Goal: Task Accomplishment & Management: Manage account settings

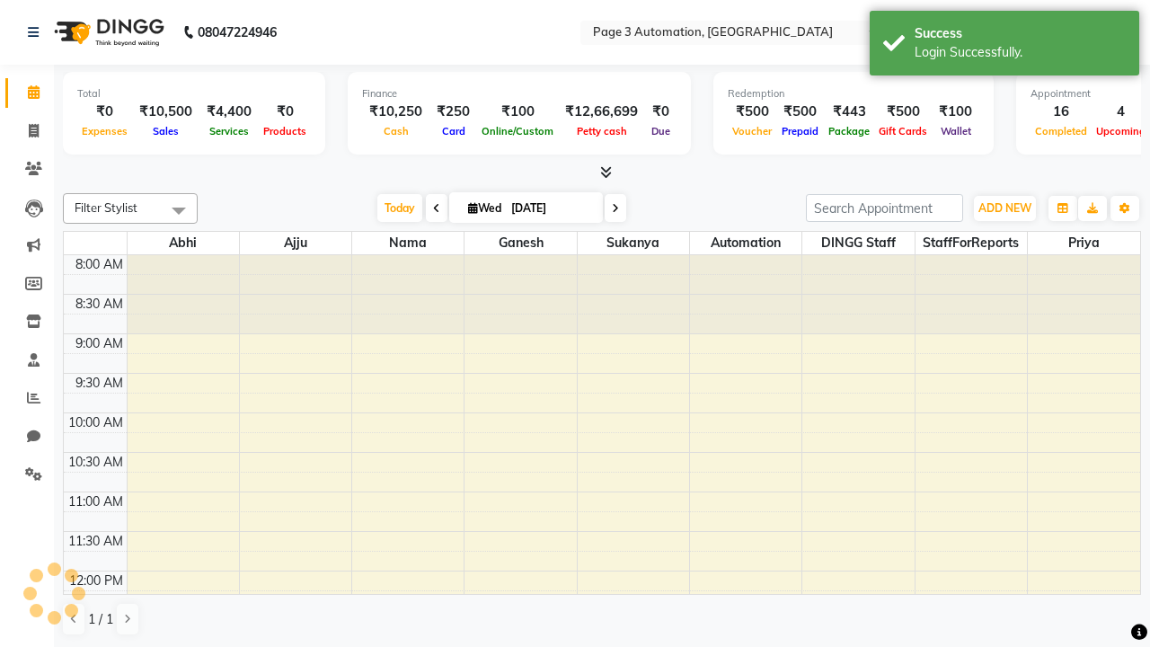
select select "en"
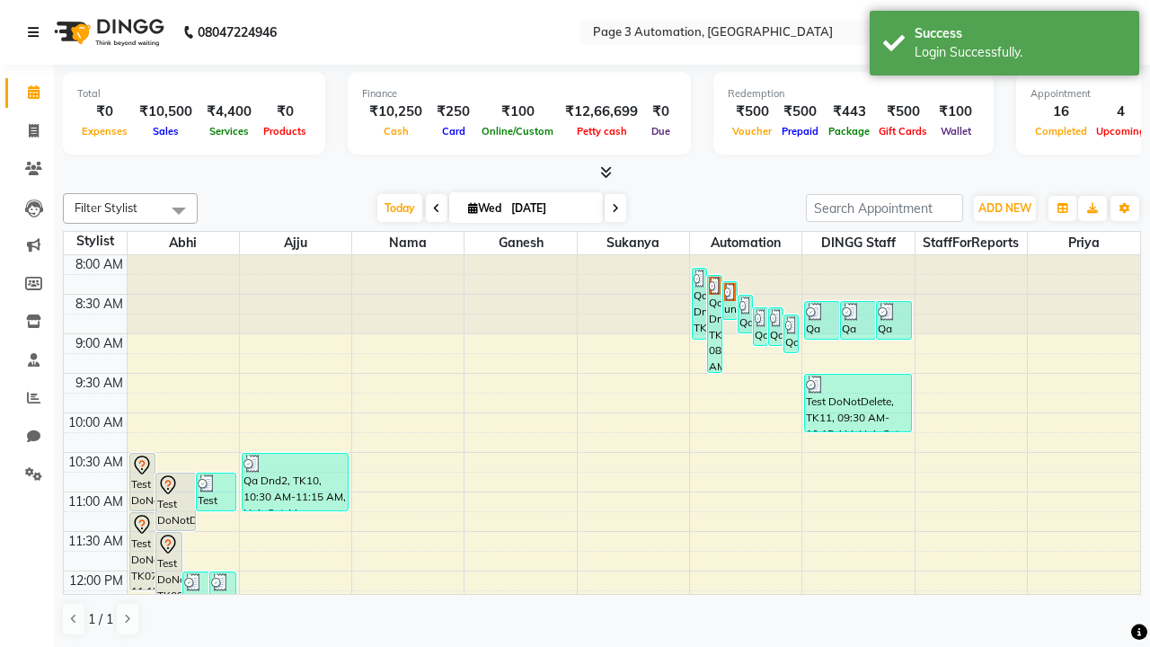
click at [37, 32] on icon at bounding box center [33, 32] width 11 height 13
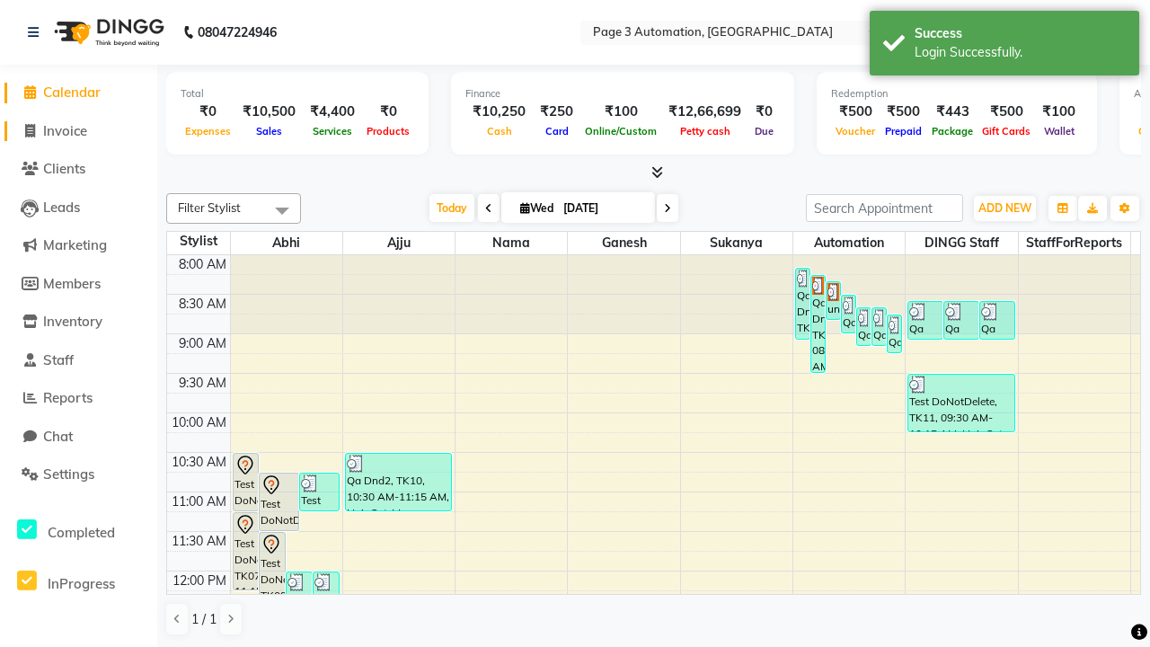
click at [78, 130] on span "Invoice" at bounding box center [65, 130] width 44 height 17
select select "2774"
select select "service"
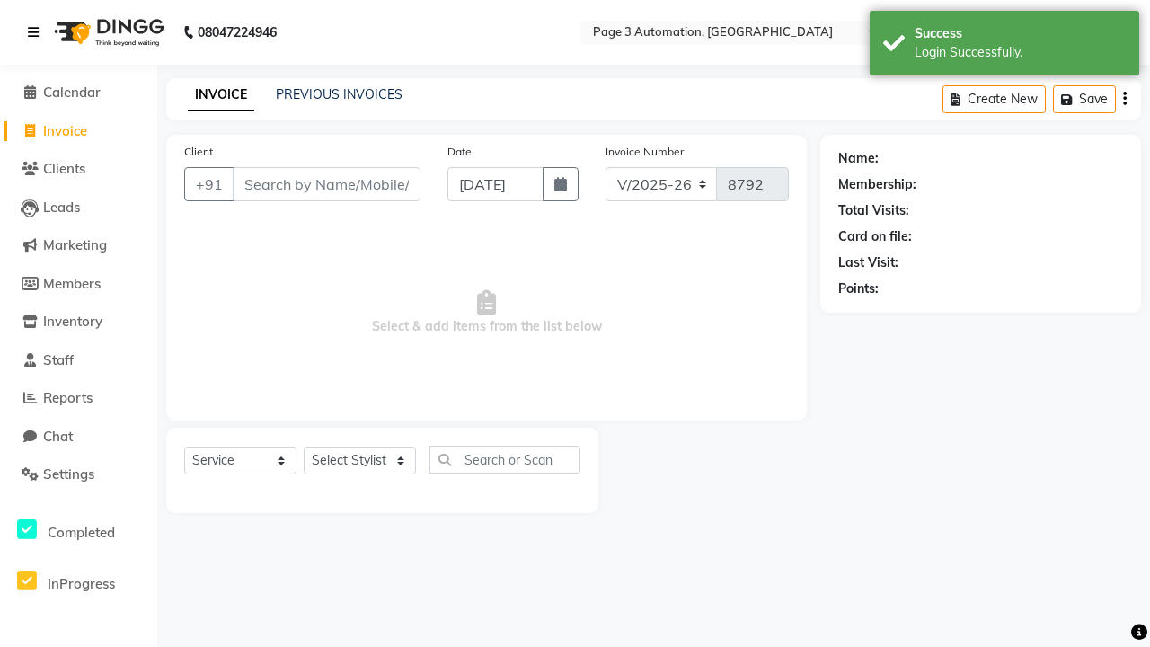
click at [37, 32] on icon at bounding box center [33, 32] width 11 height 13
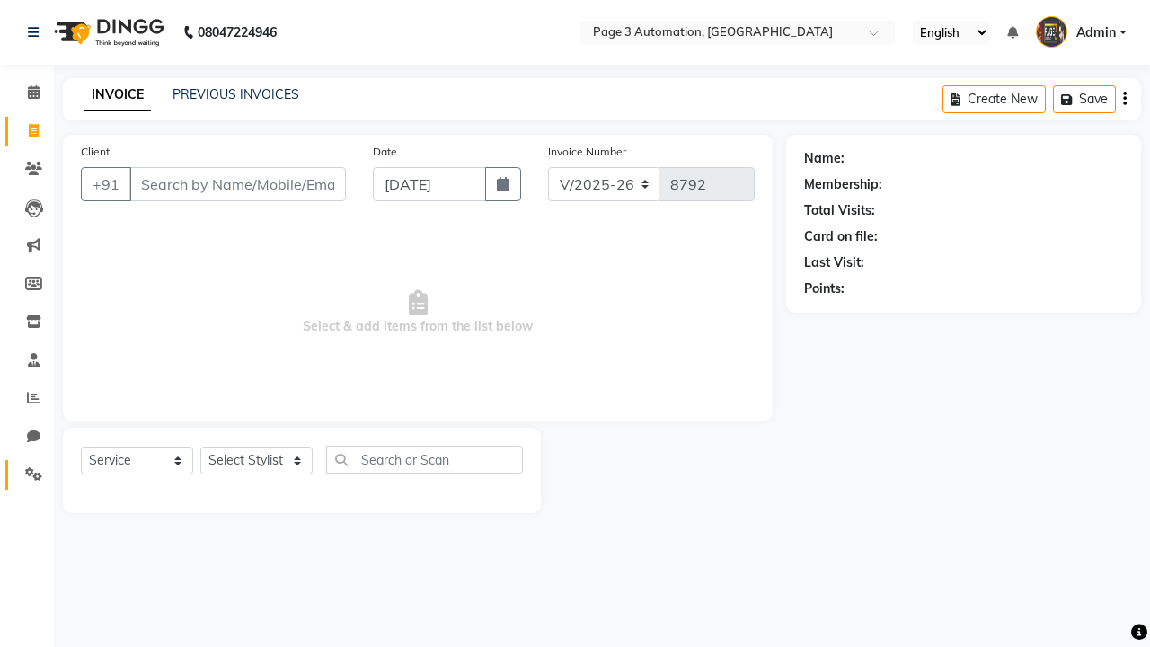
click at [27, 474] on icon at bounding box center [33, 473] width 17 height 13
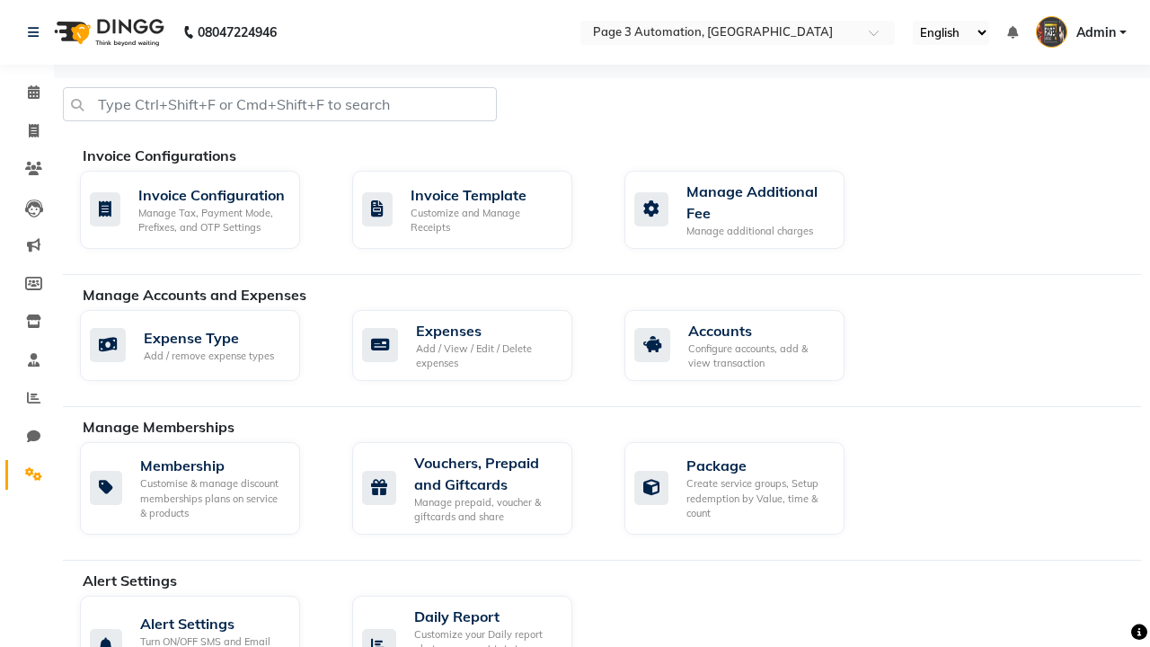
scroll to position [954, 0]
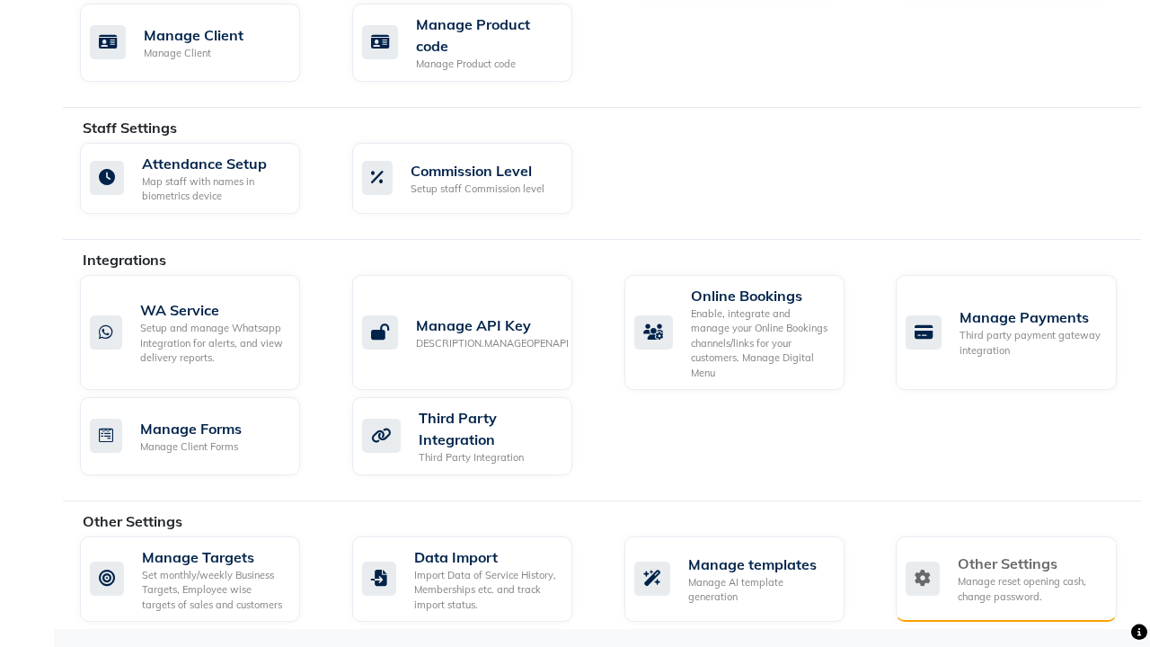
click at [1006, 579] on div "Manage reset opening cash, change password." at bounding box center [1030, 589] width 144 height 30
select select "2: 15"
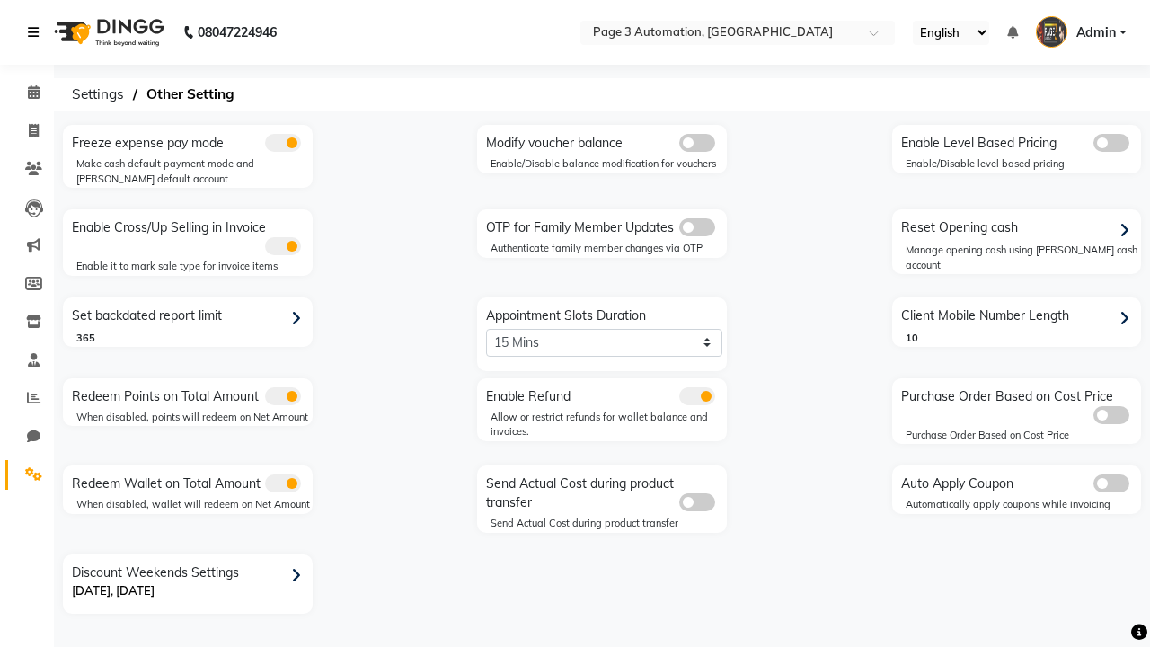
click at [37, 32] on icon at bounding box center [33, 32] width 11 height 13
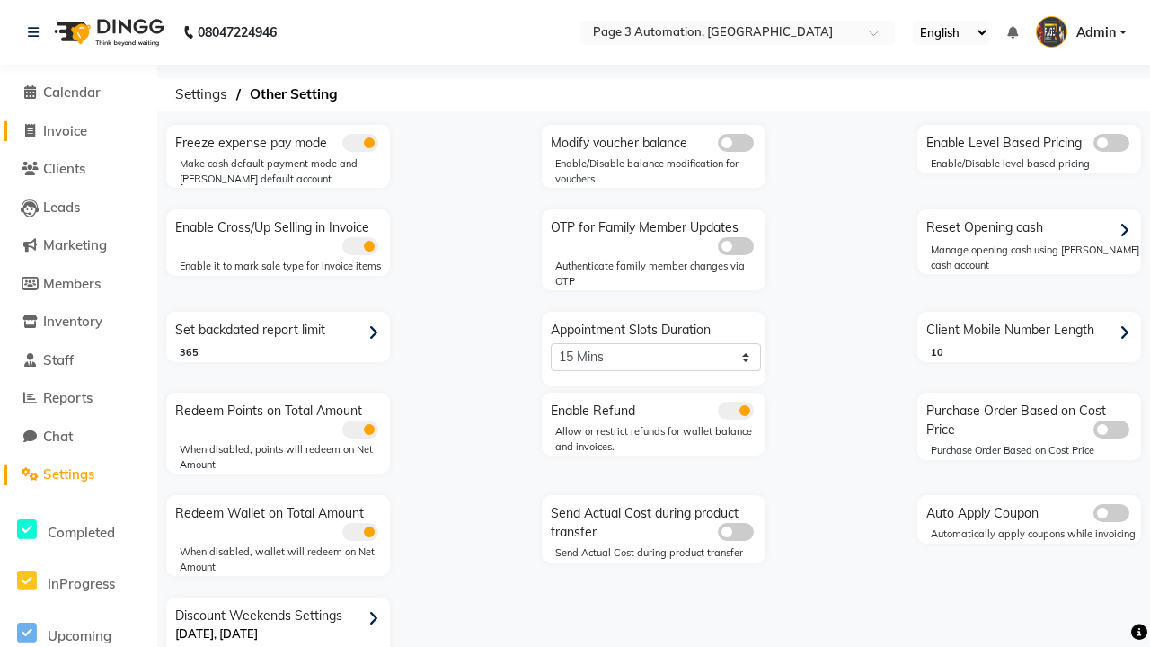
click at [78, 130] on span "Invoice" at bounding box center [65, 130] width 44 height 17
select select "2774"
select select "service"
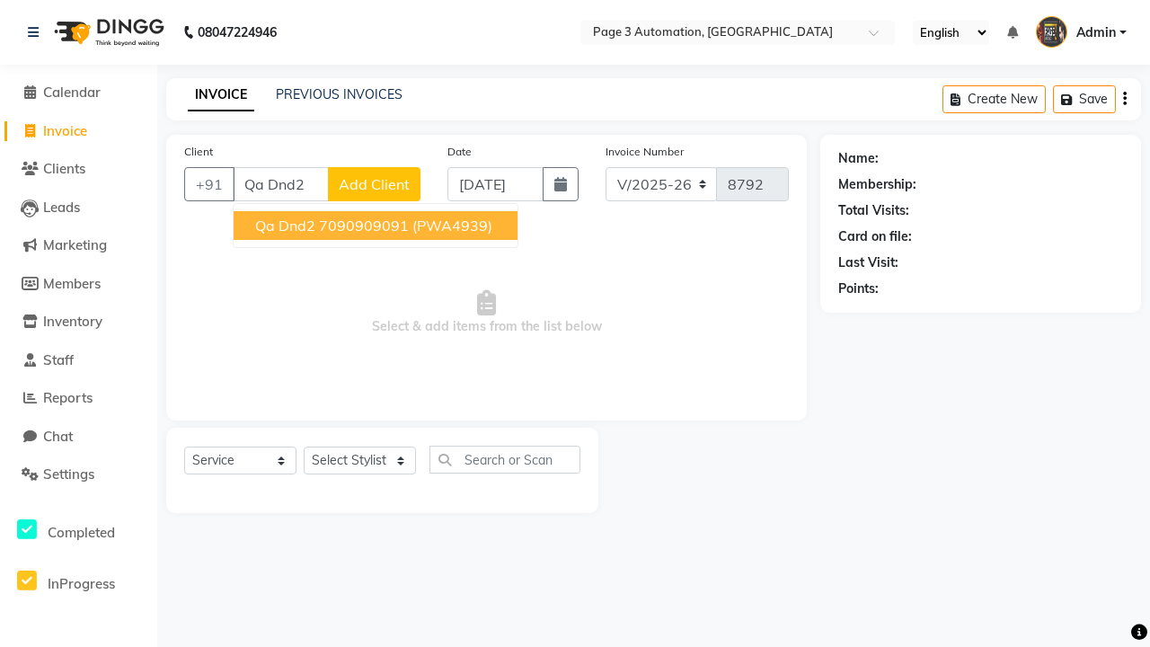
click at [377, 226] on ngb-highlight "7090909091" at bounding box center [364, 226] width 90 height 18
type input "7090909091"
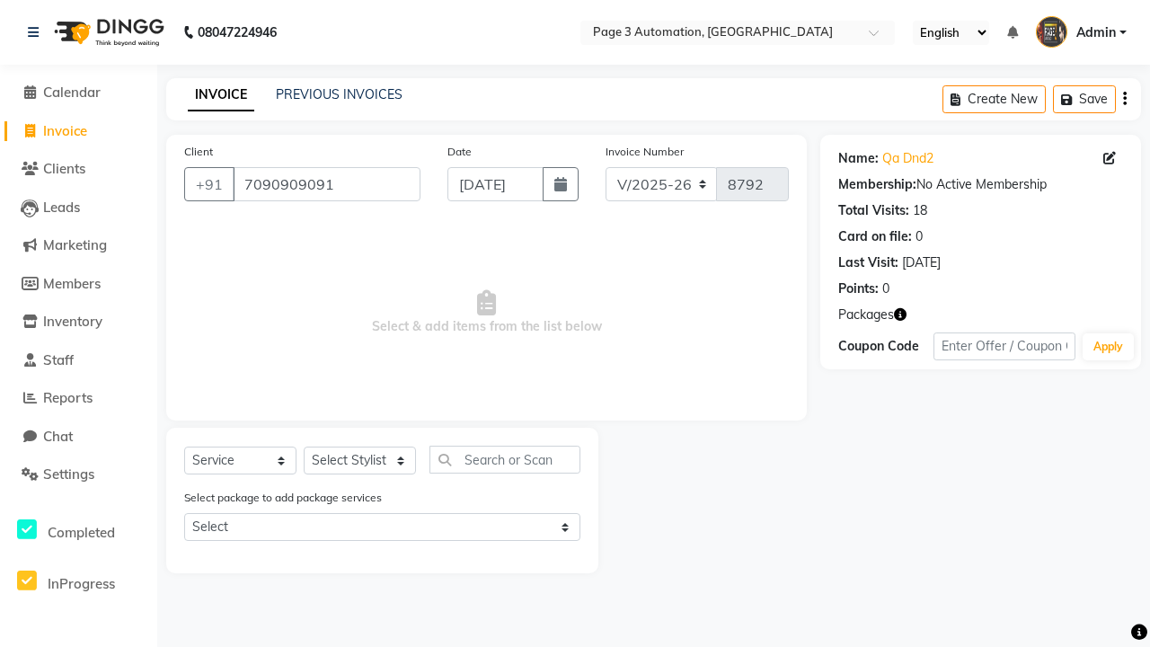
select select "71572"
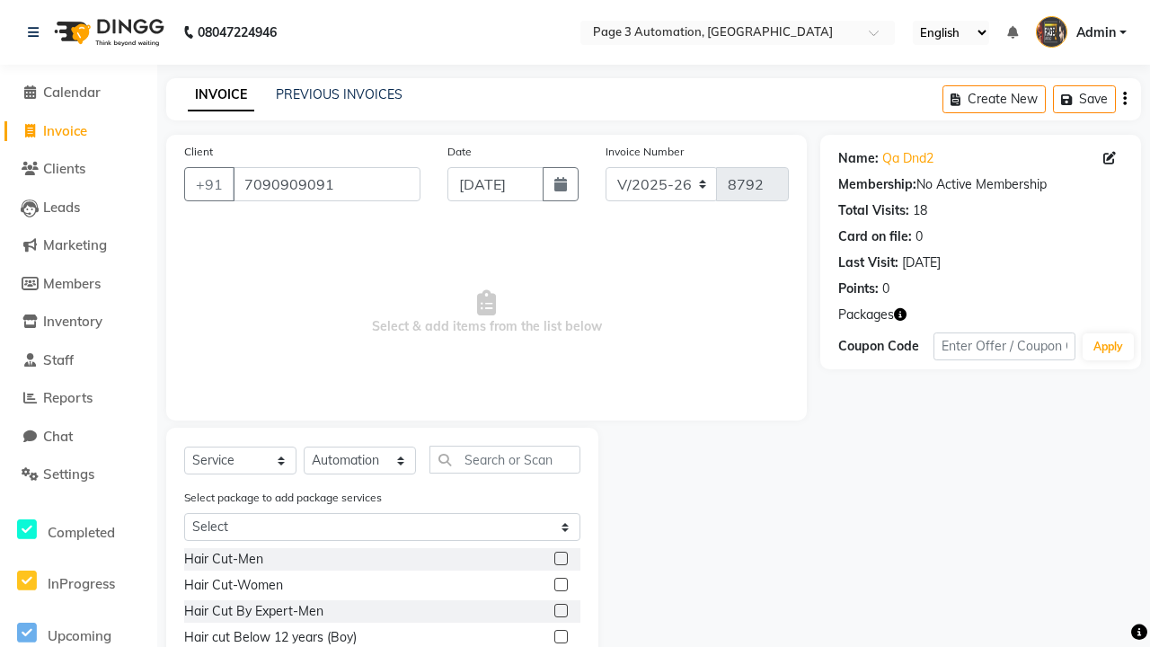
click at [560, 559] on label at bounding box center [560, 558] width 13 height 13
click at [560, 559] on input "checkbox" at bounding box center [560, 560] width 12 height 12
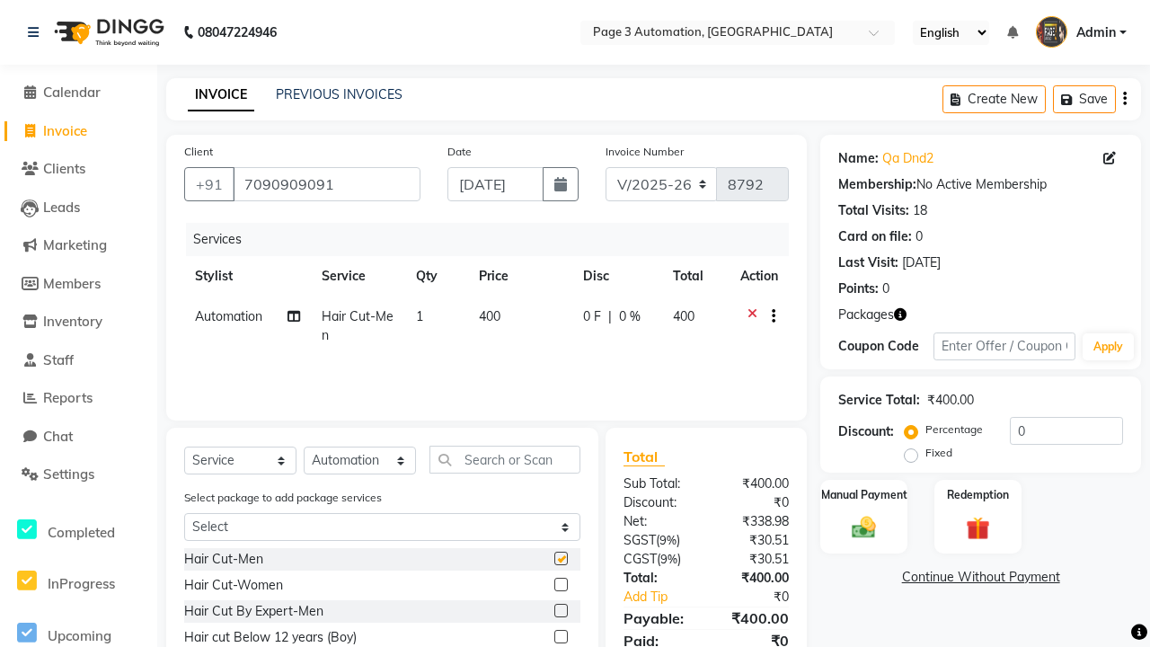
checkbox input "false"
click at [864, 494] on label "Manual Payment" at bounding box center [865, 493] width 90 height 17
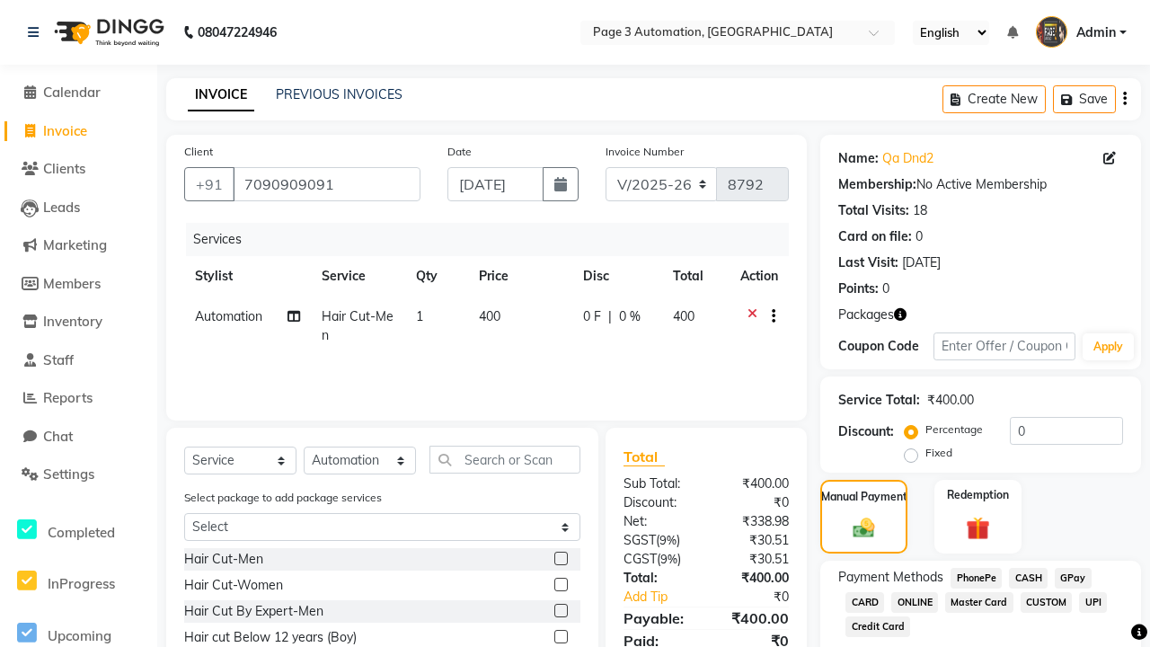
click at [1028, 578] on span "CASH" at bounding box center [1028, 578] width 39 height 21
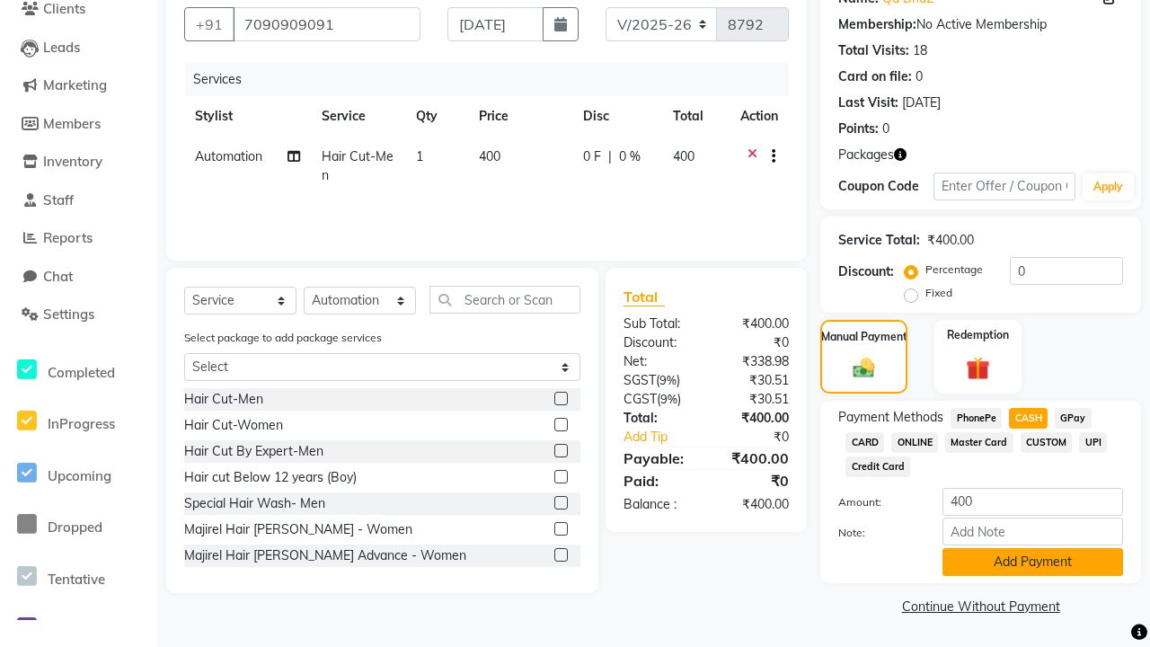
click at [1032, 562] on button "Add Payment" at bounding box center [1033, 562] width 181 height 28
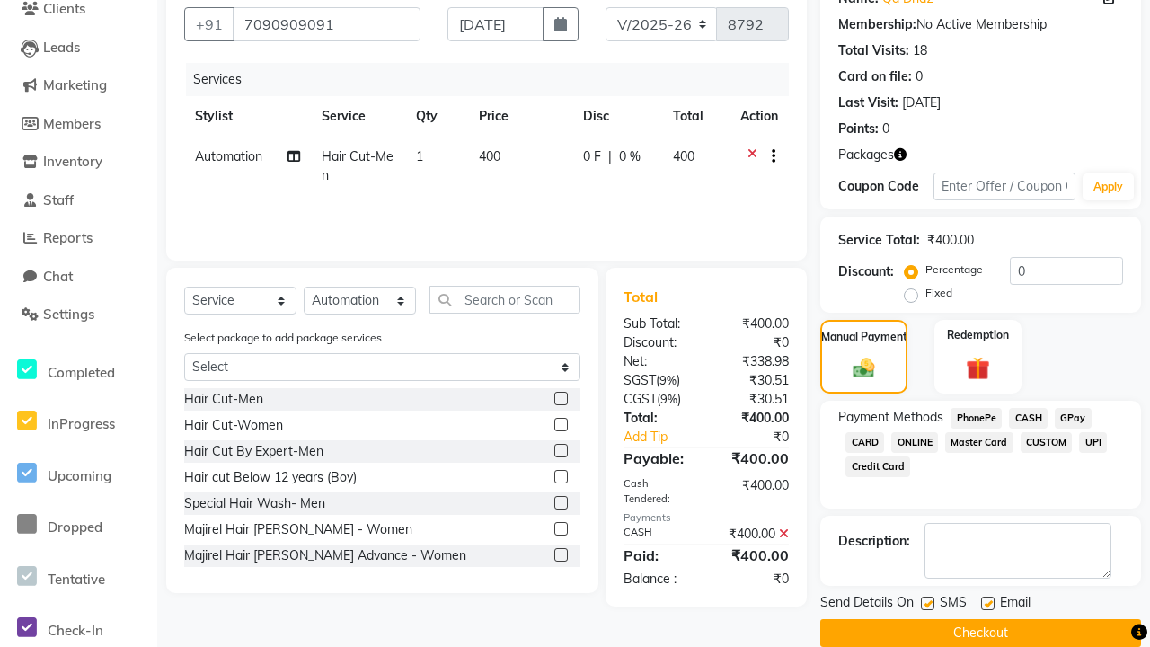
click at [927, 603] on label at bounding box center [927, 603] width 13 height 13
click at [927, 603] on input "checkbox" at bounding box center [927, 604] width 12 height 12
checkbox input "false"
click at [988, 603] on label at bounding box center [987, 603] width 13 height 13
click at [988, 603] on input "checkbox" at bounding box center [987, 604] width 12 height 12
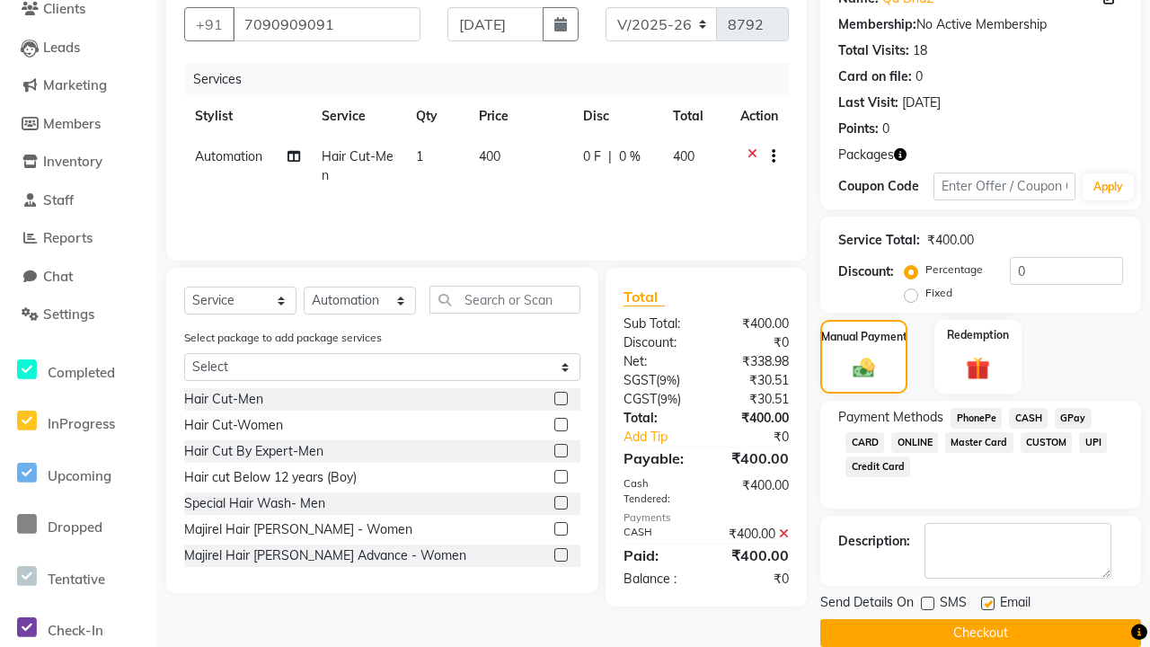
checkbox input "false"
click at [980, 633] on button "Checkout" at bounding box center [980, 633] width 321 height 28
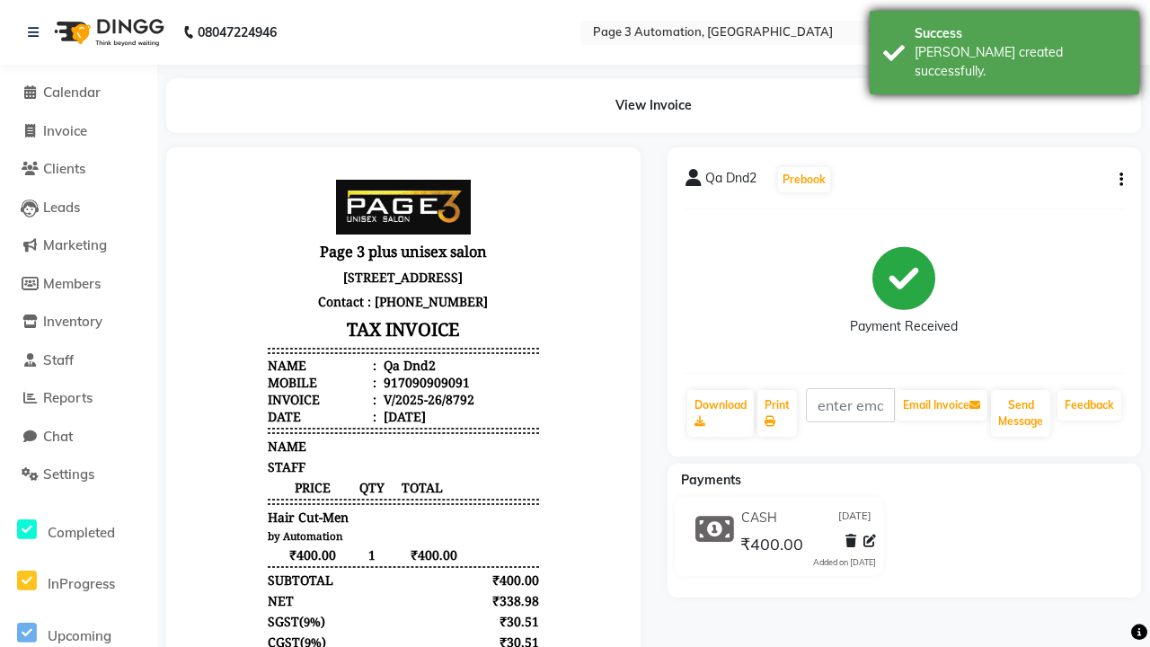
click at [1005, 46] on div "[PERSON_NAME] created successfully." at bounding box center [1020, 62] width 211 height 38
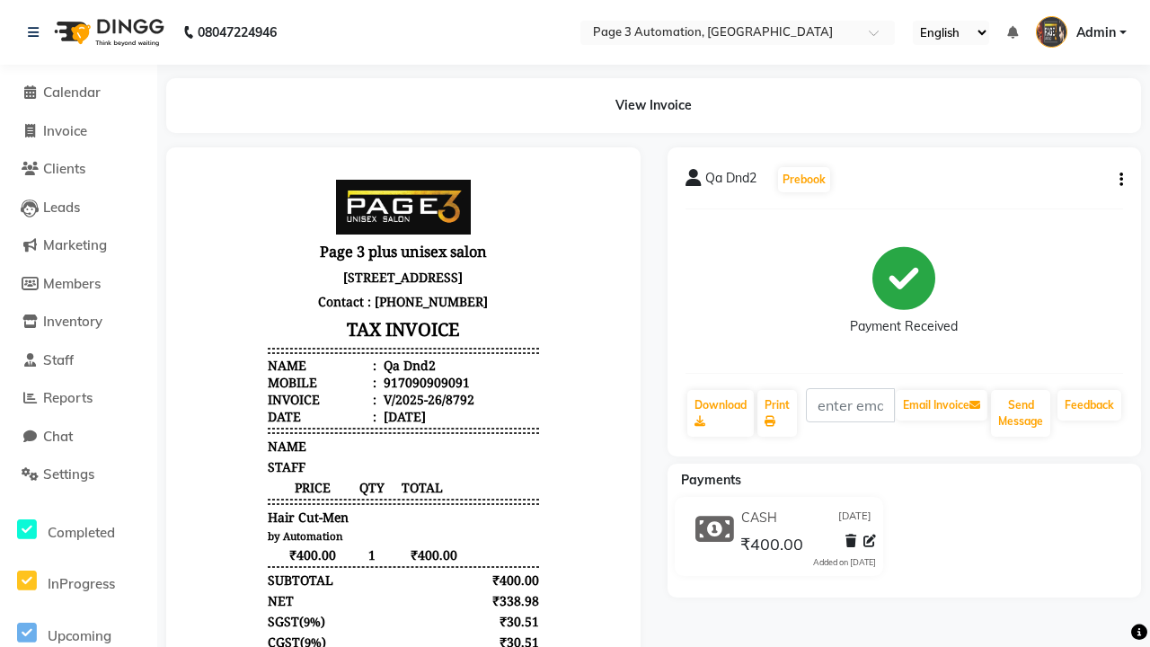
click at [1118, 180] on button "button" at bounding box center [1117, 180] width 11 height 19
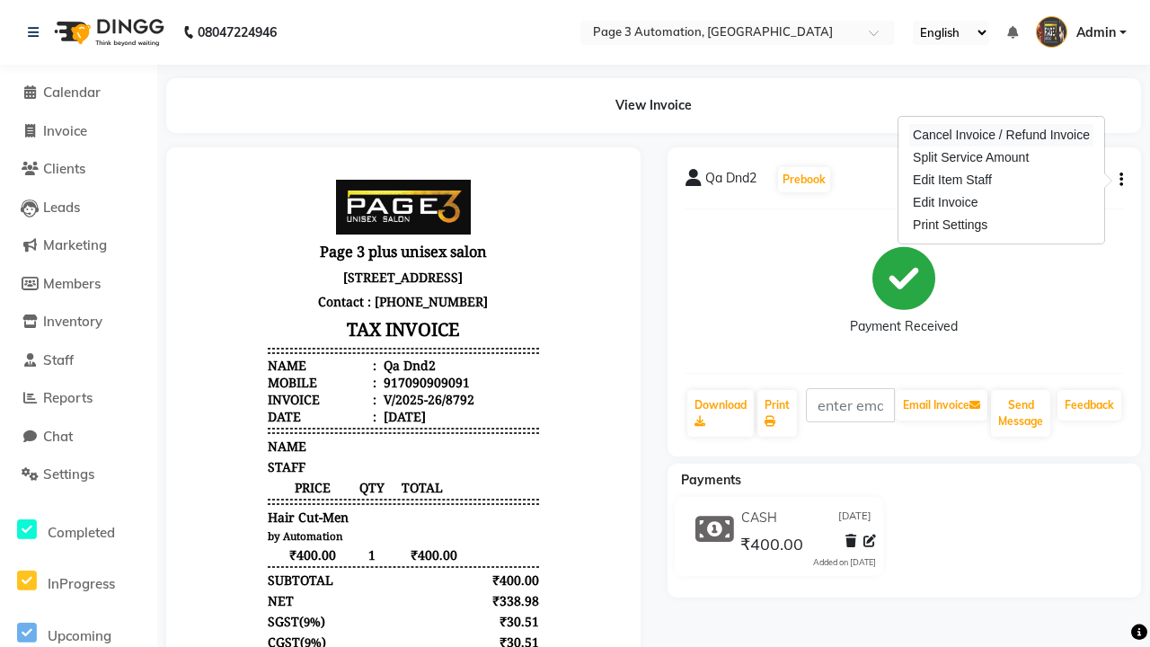
click at [1001, 135] on div "Cancel Invoice / Refund Invoice" at bounding box center [1001, 135] width 184 height 22
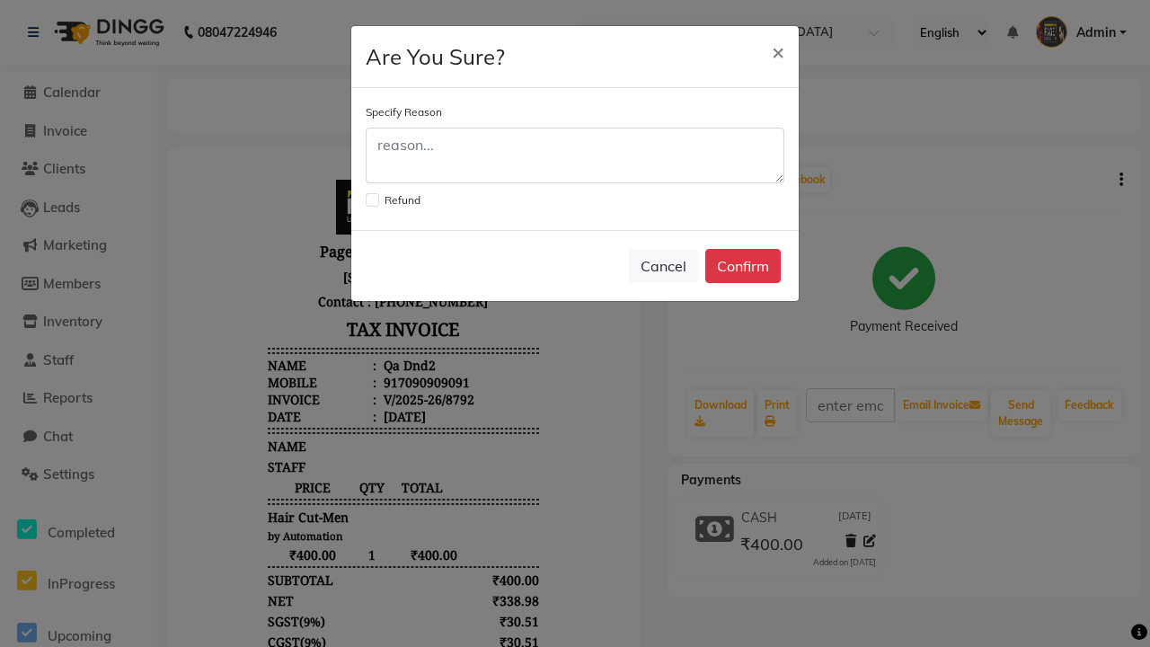
click at [372, 199] on label at bounding box center [372, 199] width 13 height 13
click at [372, 199] on input "checkbox" at bounding box center [372, 198] width 12 height 12
checkbox input "true"
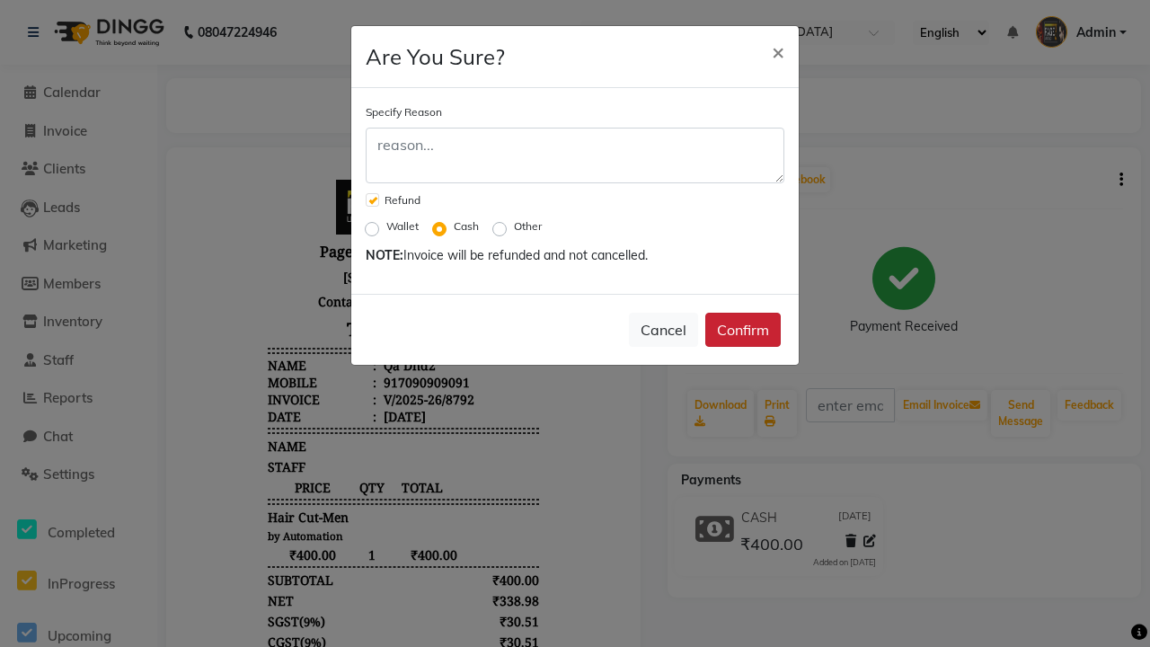
click at [743, 330] on button "Confirm" at bounding box center [742, 330] width 75 height 34
